Goal: Task Accomplishment & Management: Manage account settings

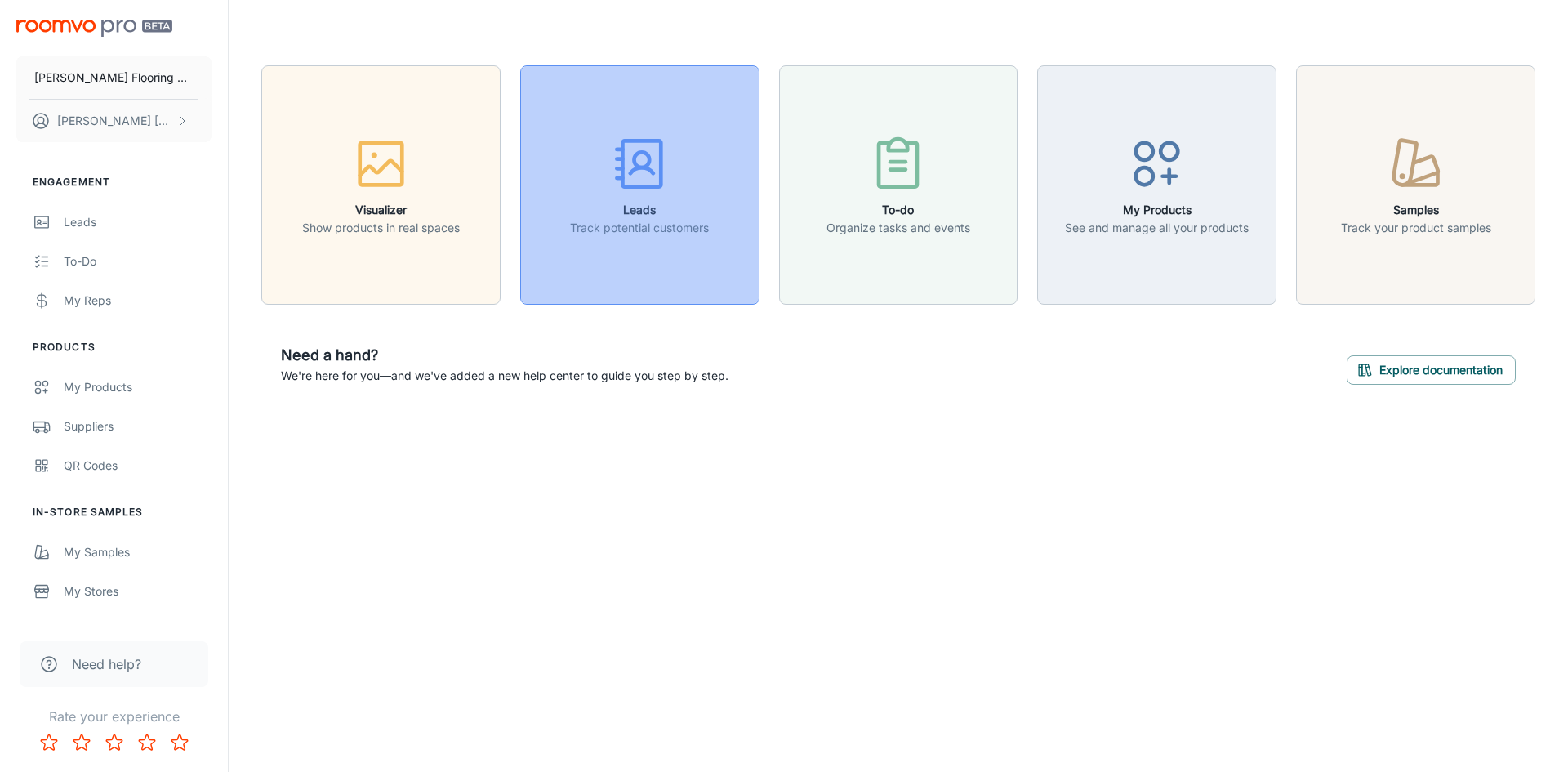
click at [657, 205] on h6 "Leads" at bounding box center [638, 209] width 138 height 18
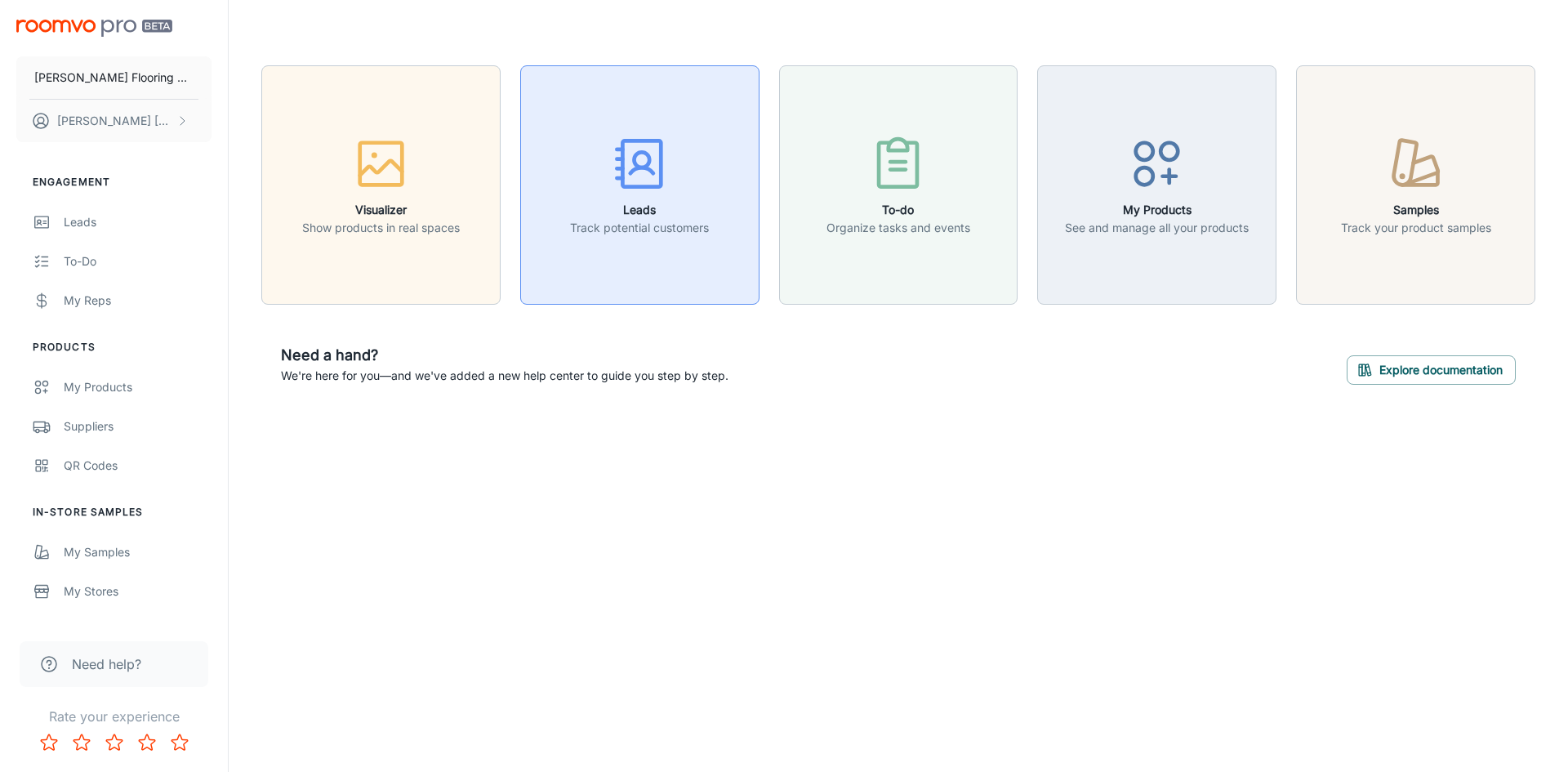
click at [624, 213] on h6 "Leads" at bounding box center [638, 209] width 138 height 18
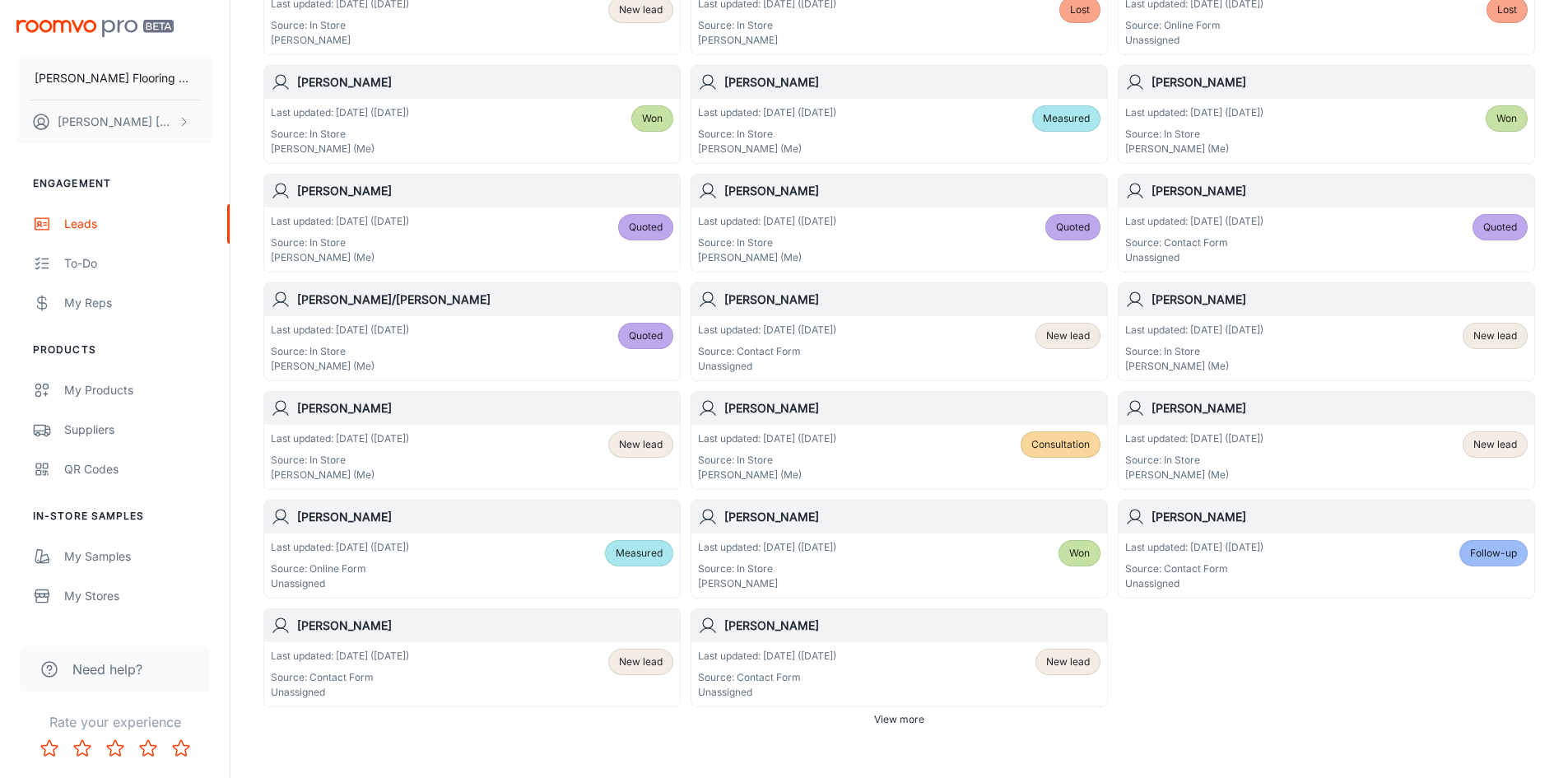
scroll to position [741, 0]
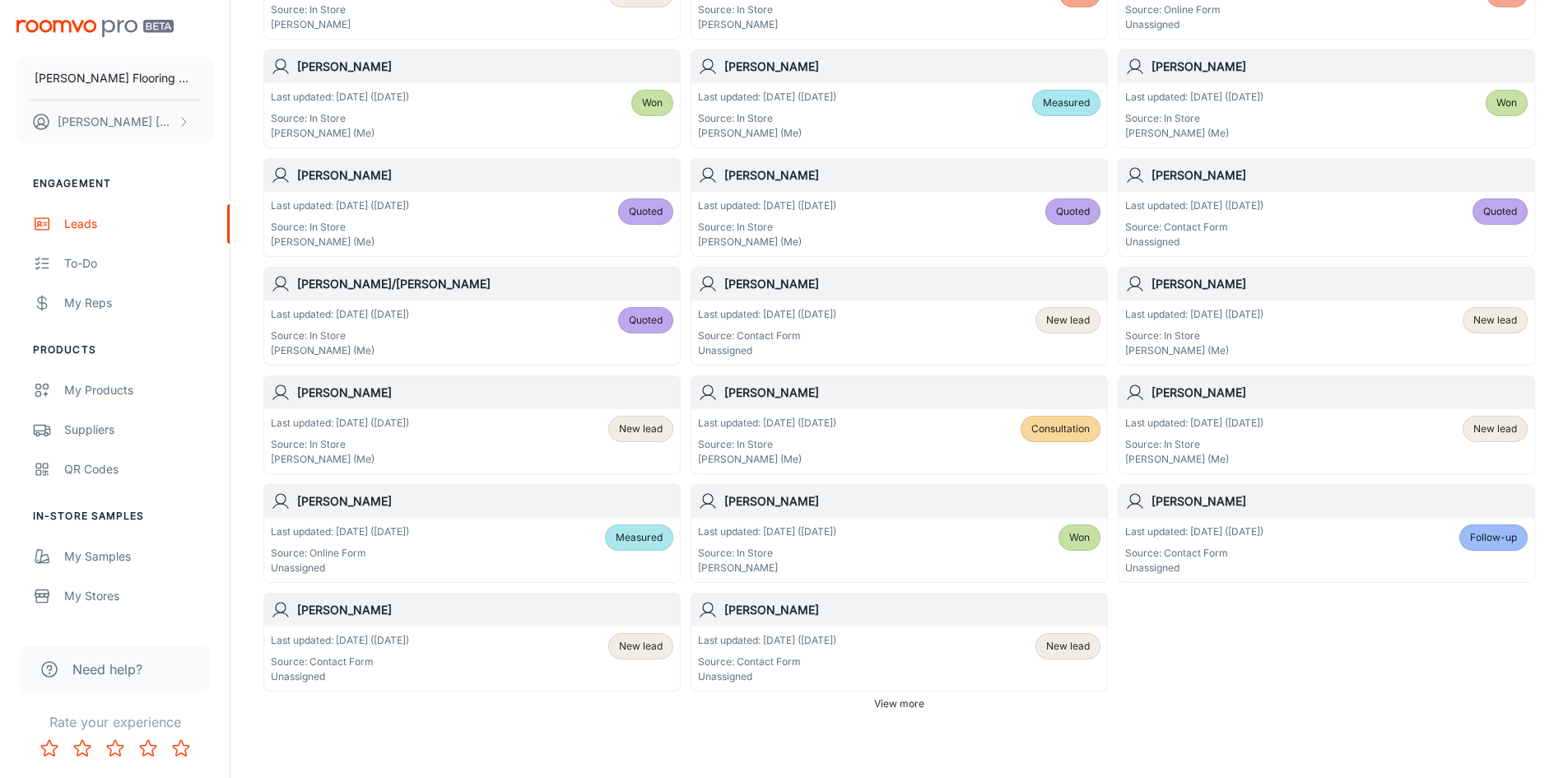
click at [909, 705] on span "View more" at bounding box center [899, 704] width 50 height 15
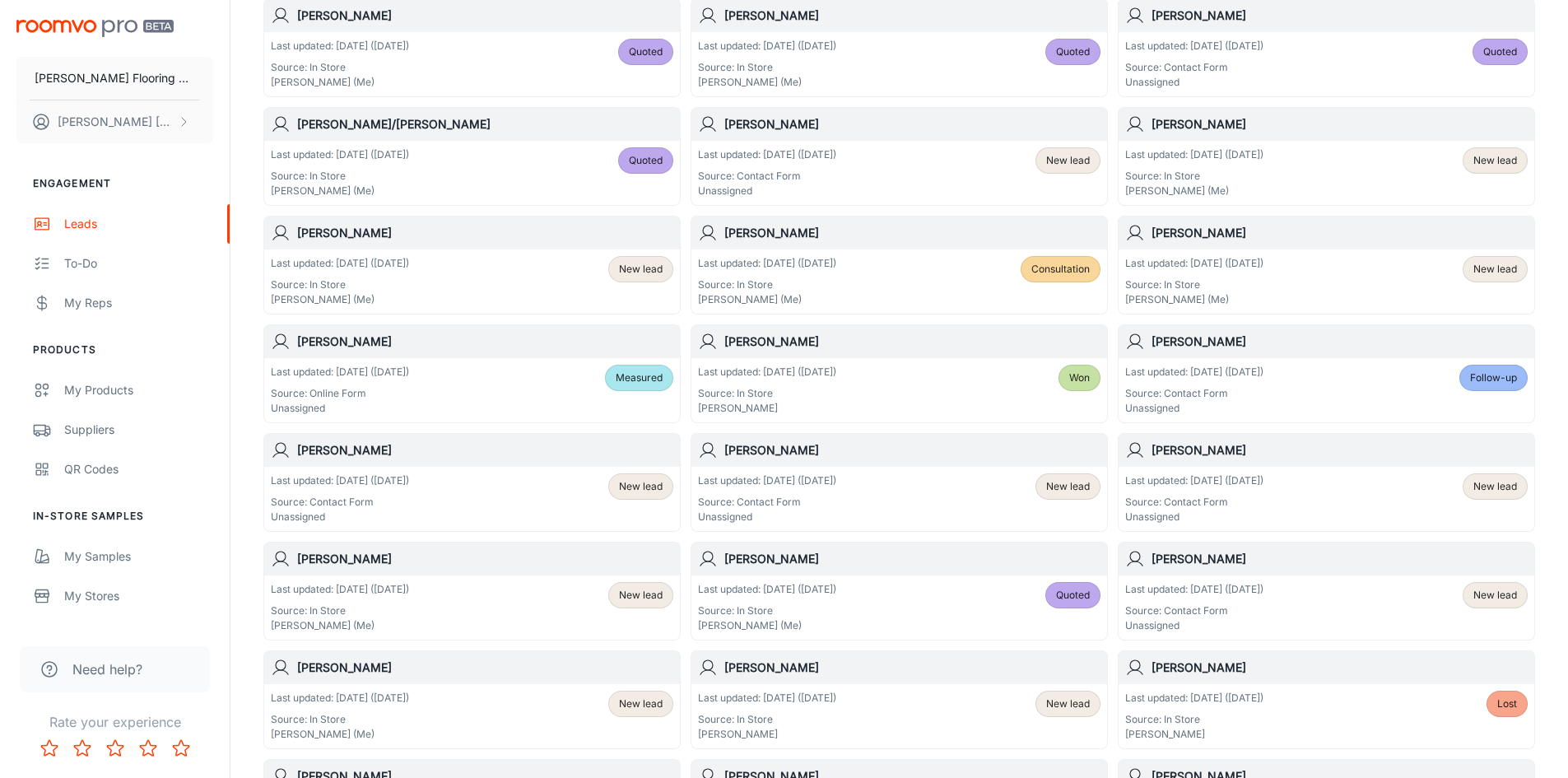
scroll to position [906, 0]
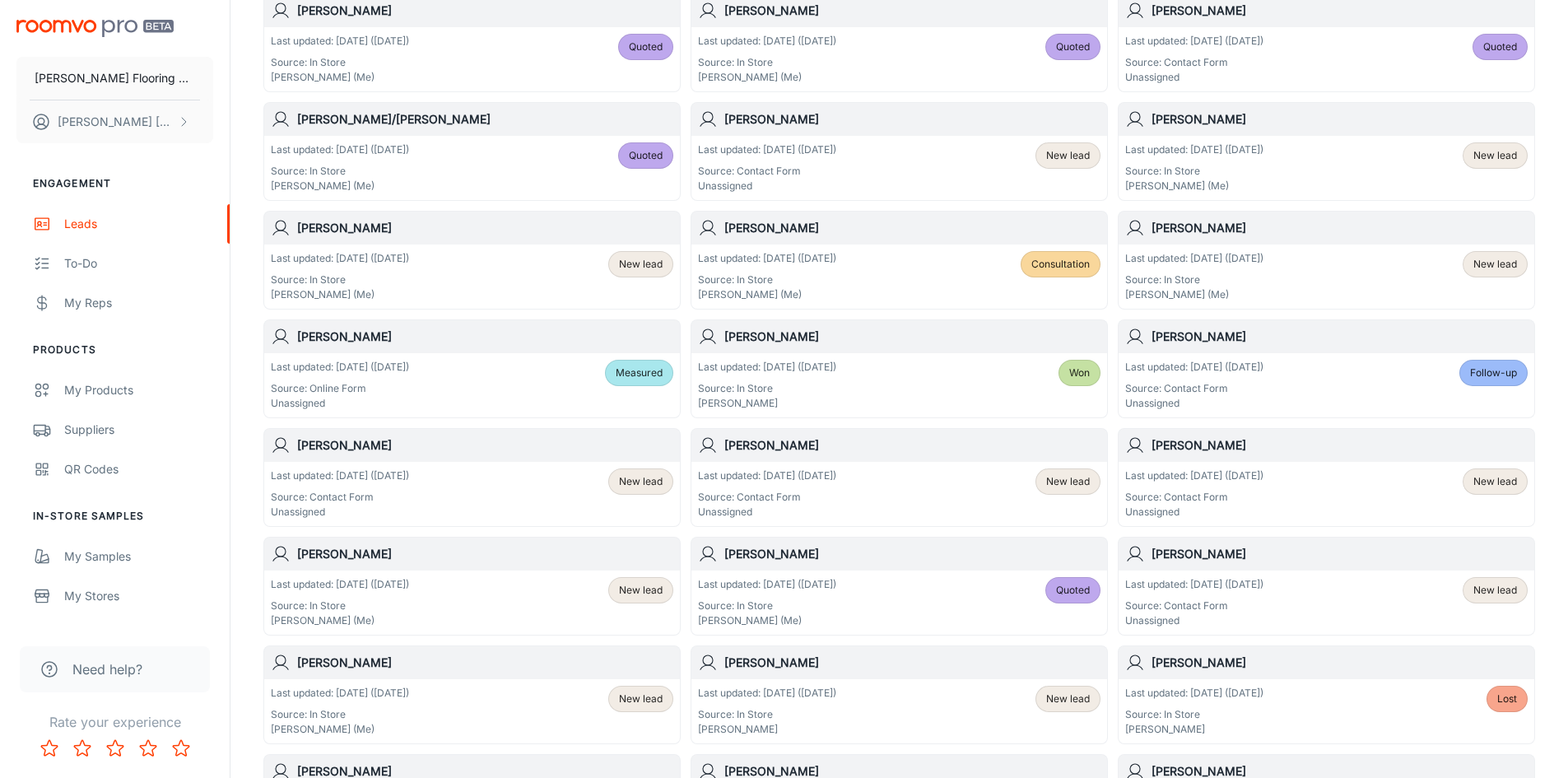
click at [553, 605] on div "Last updated: Aug 21 (41 days ago) Source: In Store Karen Lemire (Me) New lead" at bounding box center [472, 602] width 403 height 51
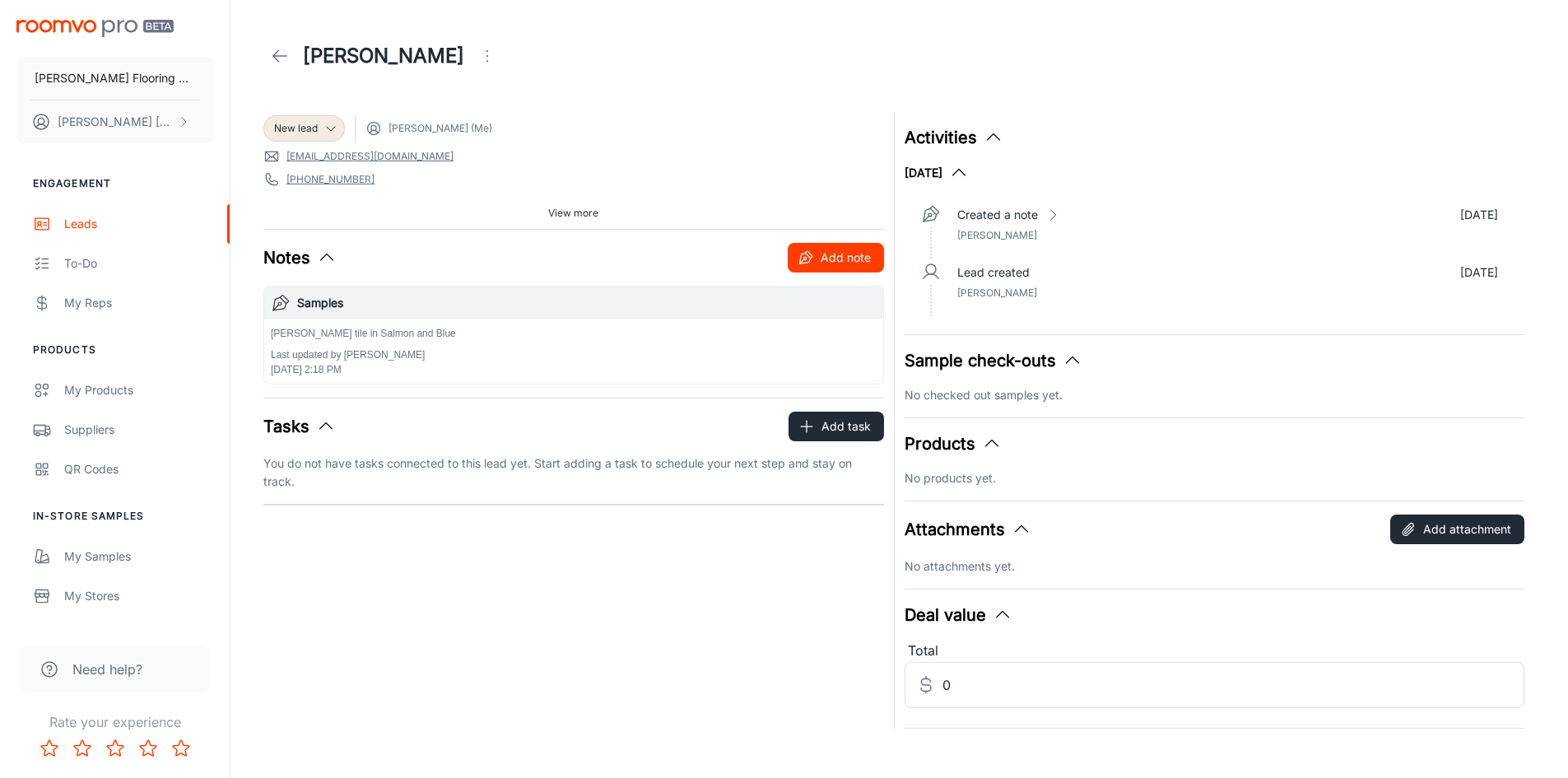
click at [832, 260] on button "Add note" at bounding box center [836, 257] width 96 height 30
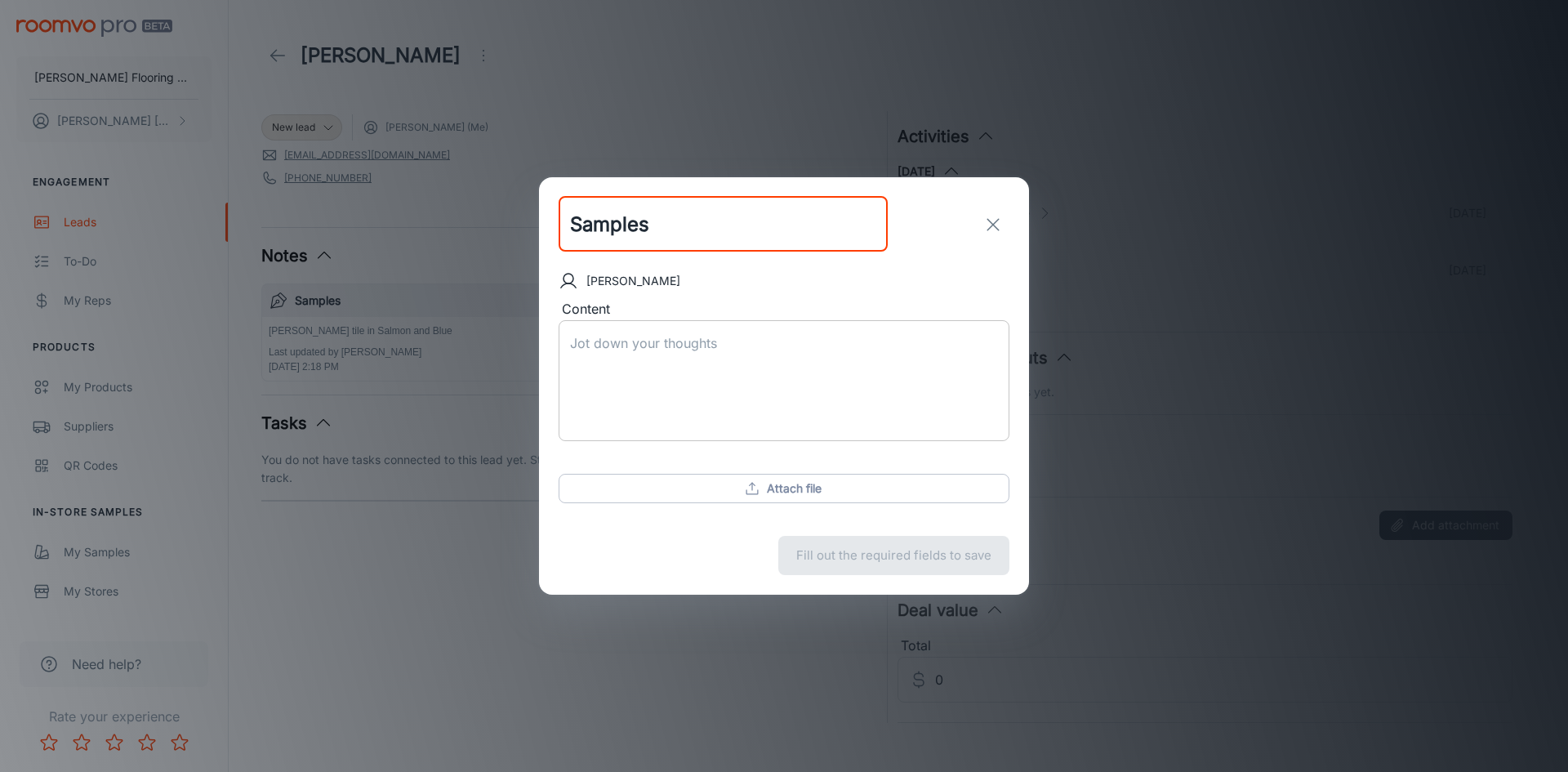
type input "Samples"
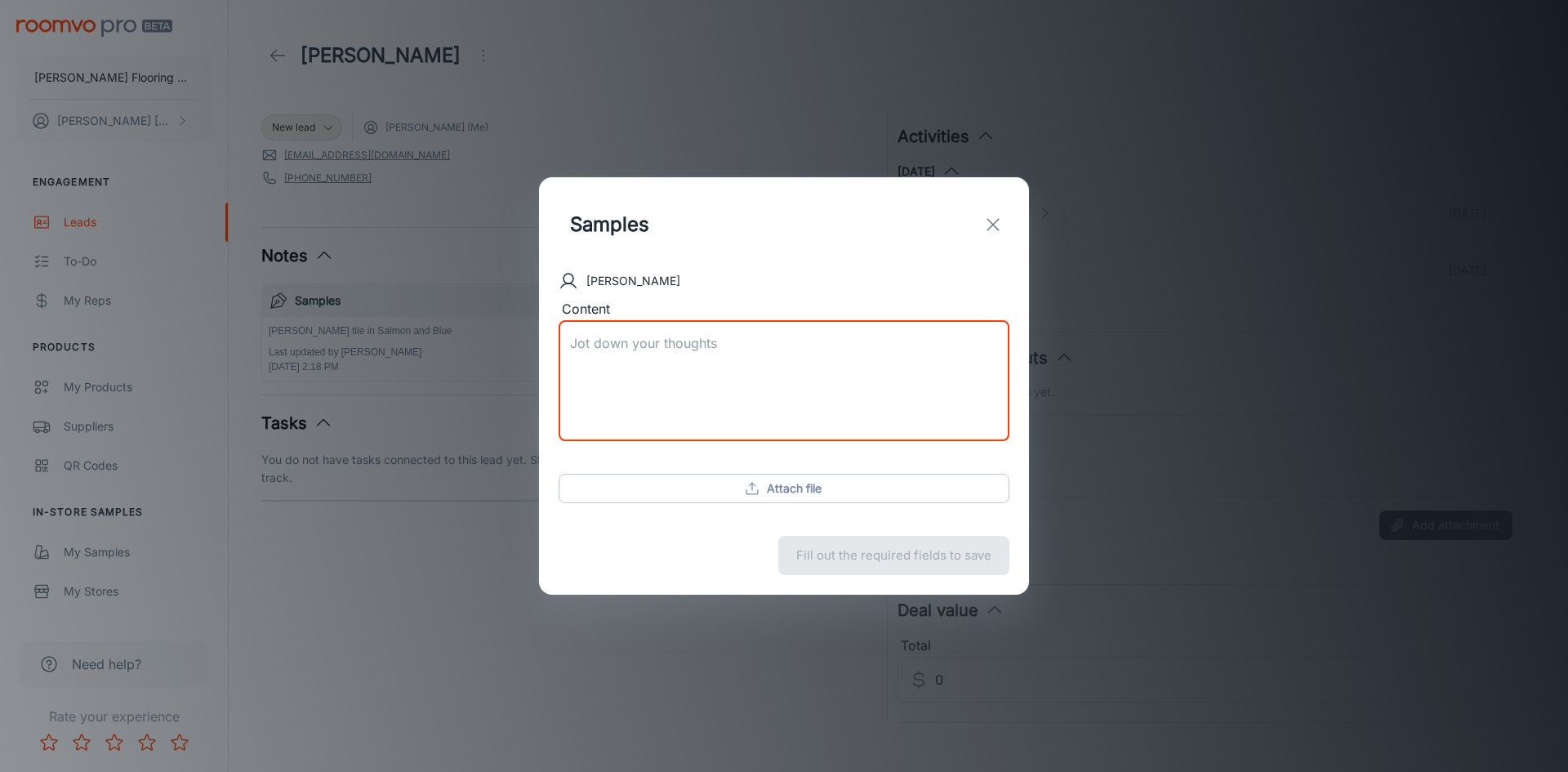
click at [588, 348] on textarea "Content" at bounding box center [784, 381] width 428 height 94
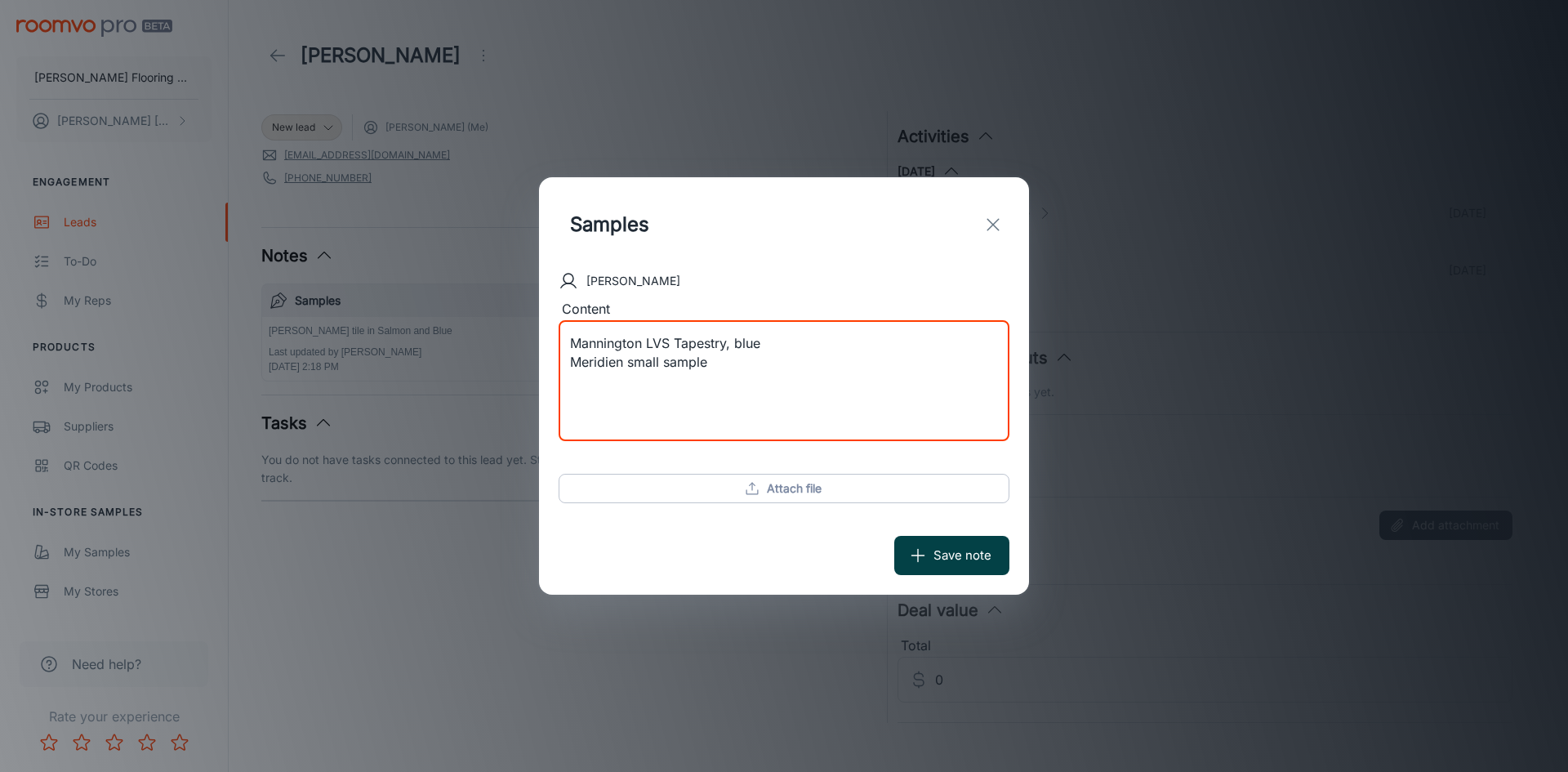
type textarea "Mannington LVS Tapestry, blue Meridien small sample"
click at [940, 551] on button "Save note" at bounding box center [951, 555] width 115 height 39
